Goal: Information Seeking & Learning: Check status

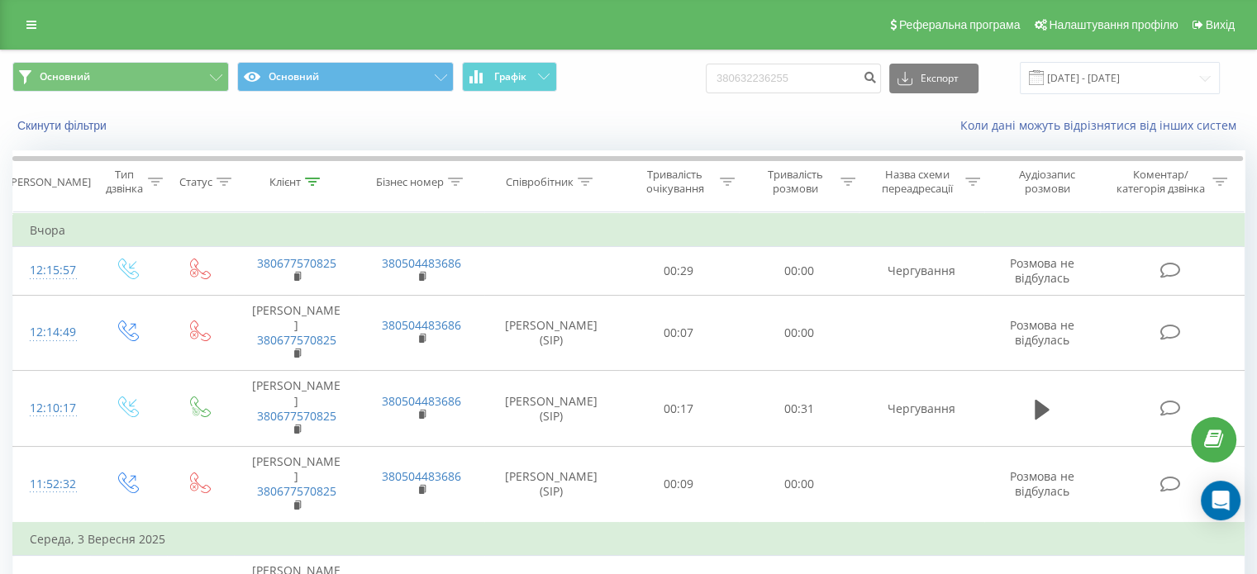
type input "380632236255"
click at [896, 72] on div "380632236255 Експорт .csv .xls .xlsx [DATE] - [DATE]" at bounding box center [963, 78] width 514 height 32
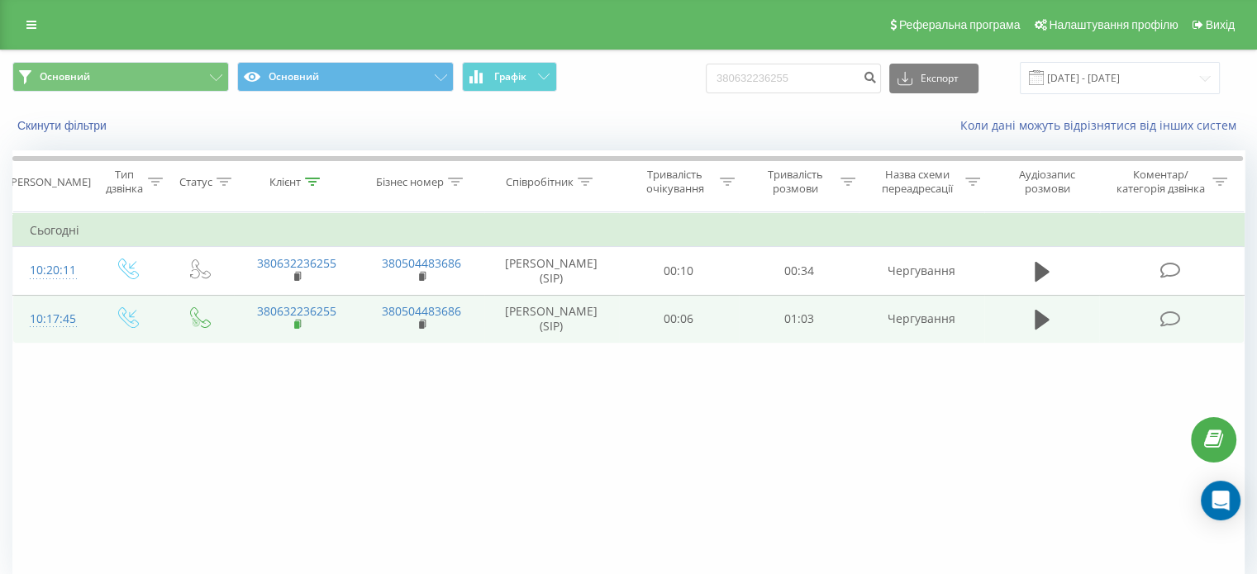
click at [294, 330] on icon at bounding box center [298, 325] width 9 height 12
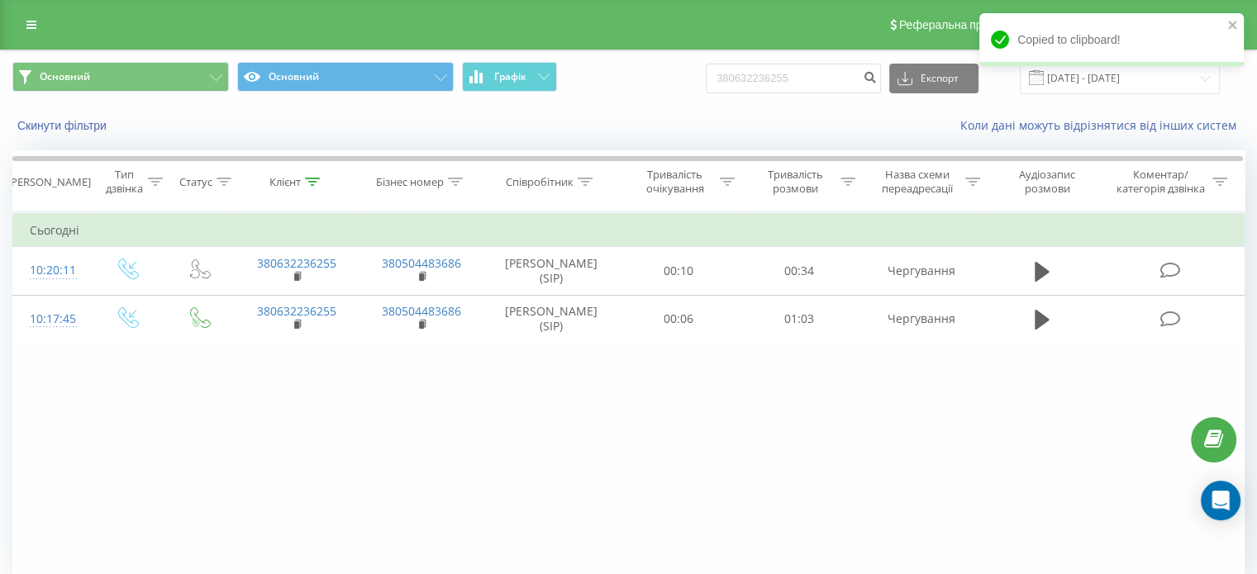
click at [920, 460] on div "Фільтрувати за умовою Дорівнює Введіть значення Скасувати OK Фільтрувати за умо…" at bounding box center [628, 398] width 1232 height 372
